Goal: Check status

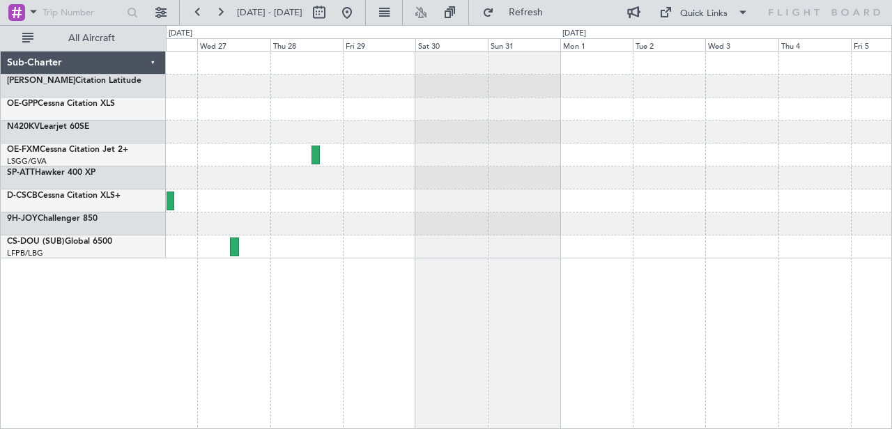
click at [284, 211] on div at bounding box center [528, 201] width 725 height 23
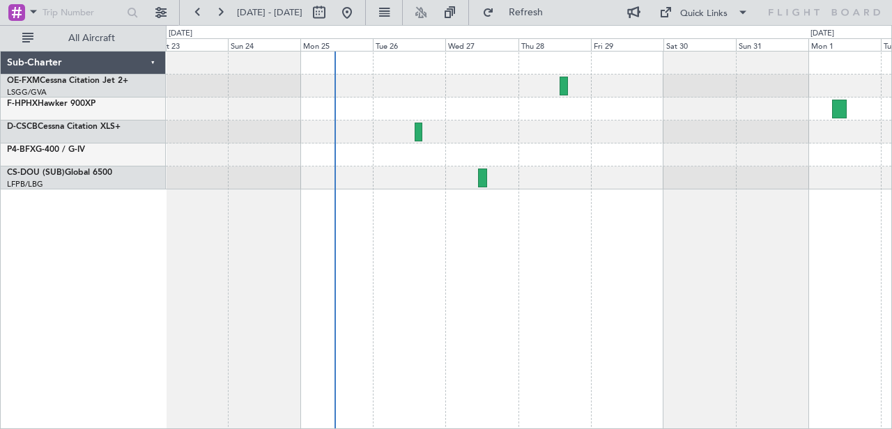
click at [537, 185] on div at bounding box center [528, 178] width 725 height 23
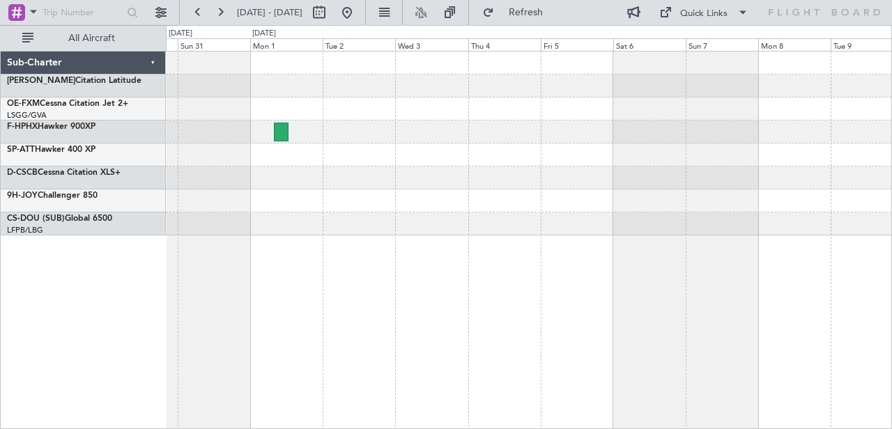
click at [300, 215] on div at bounding box center [528, 223] width 725 height 23
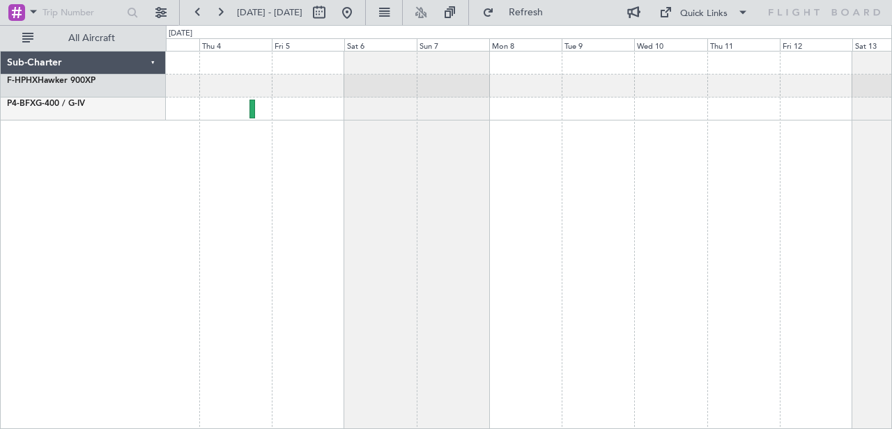
click at [363, 167] on div at bounding box center [529, 240] width 726 height 378
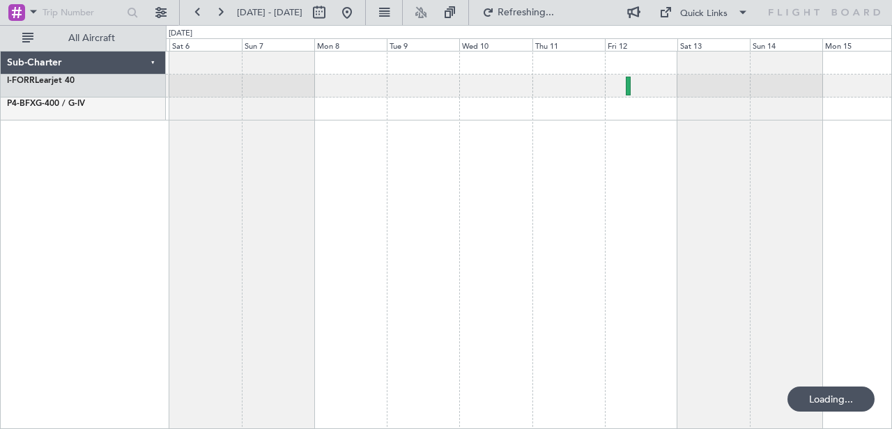
click at [419, 153] on div at bounding box center [529, 240] width 726 height 378
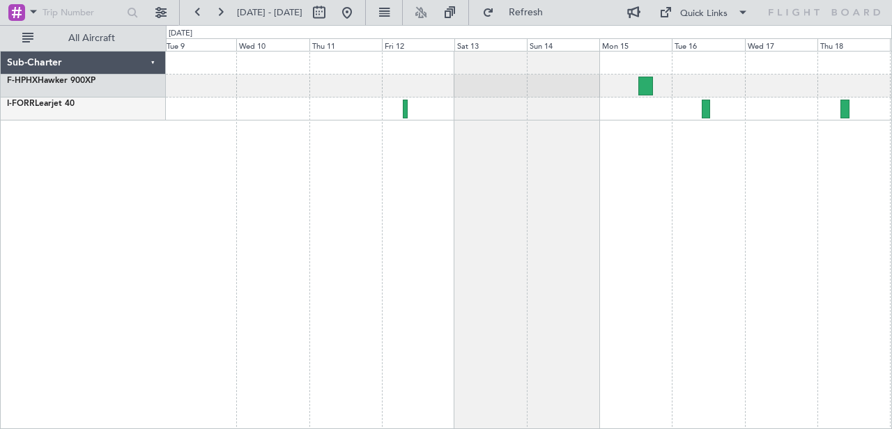
click at [622, 132] on div at bounding box center [529, 240] width 726 height 378
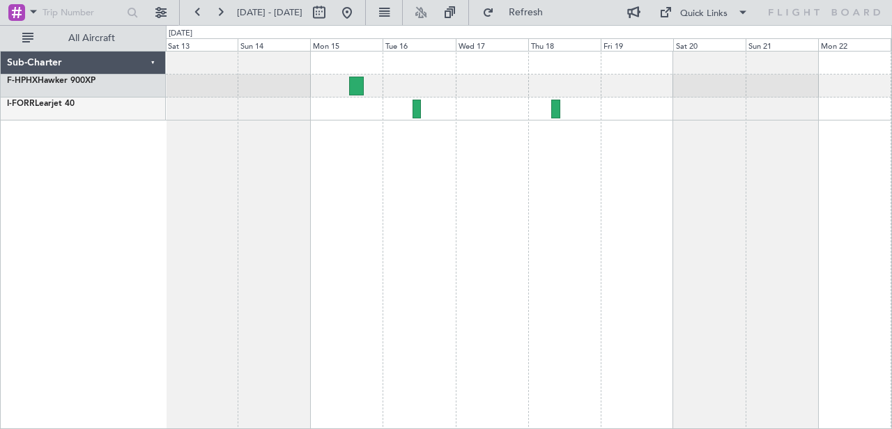
click at [533, 222] on div at bounding box center [529, 240] width 726 height 378
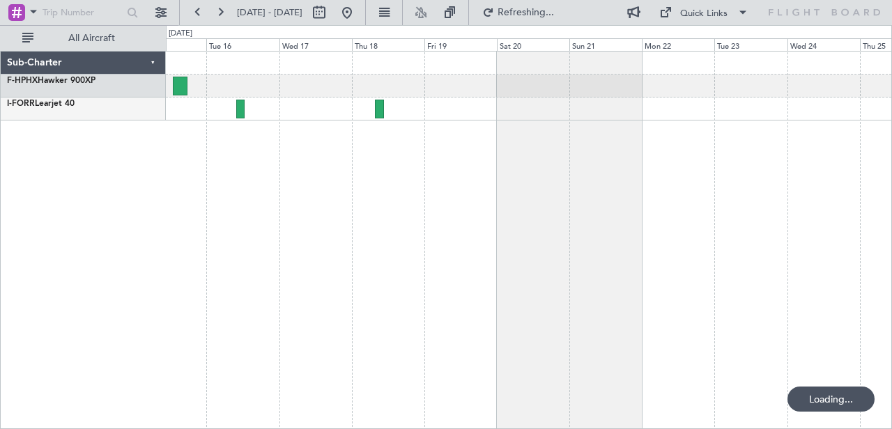
click at [561, 194] on div at bounding box center [529, 240] width 726 height 378
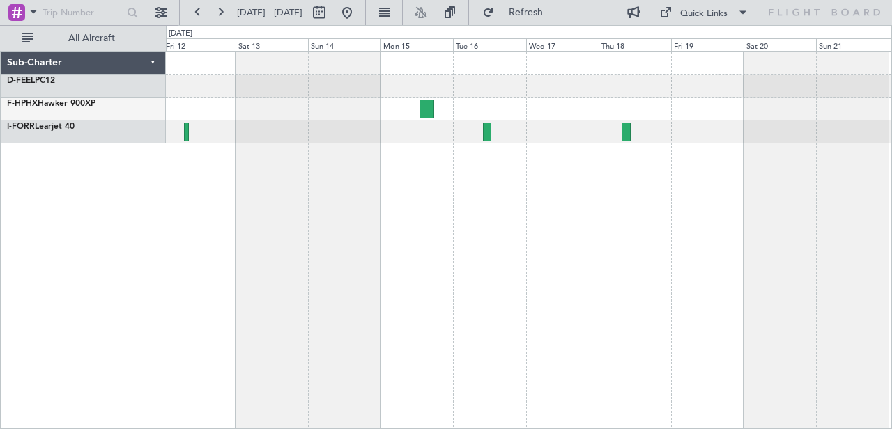
click at [806, 192] on div at bounding box center [529, 240] width 726 height 378
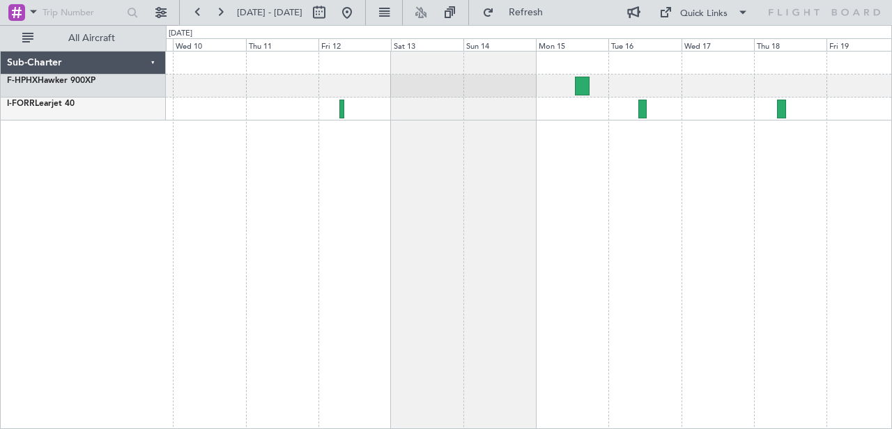
click at [891, 208] on div "Sub-Charter F-HPHX Hawker 900XP I-FORR Learjet 40 0 0 Tue 9 Wed 10 Thu 11 Fri 1…" at bounding box center [446, 227] width 892 height 404
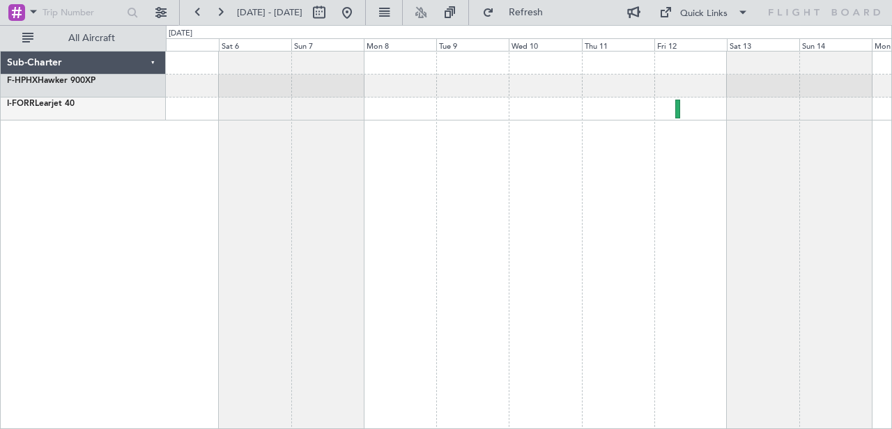
click at [847, 222] on div at bounding box center [529, 240] width 726 height 378
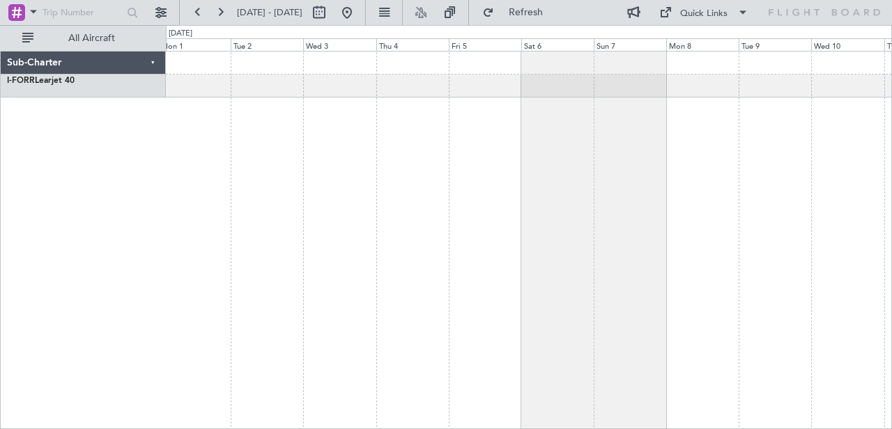
click at [788, 263] on div at bounding box center [529, 240] width 726 height 378
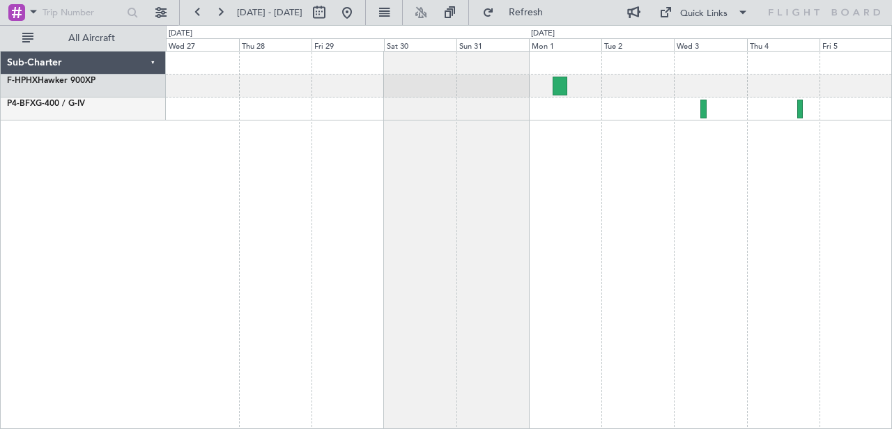
click at [755, 247] on div at bounding box center [529, 240] width 726 height 378
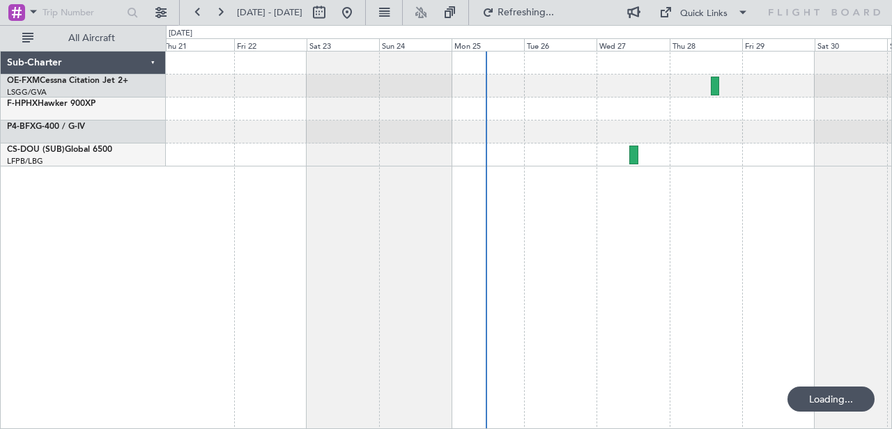
click at [844, 222] on div at bounding box center [529, 240] width 726 height 378
